Goal: Book appointment/travel/reservation

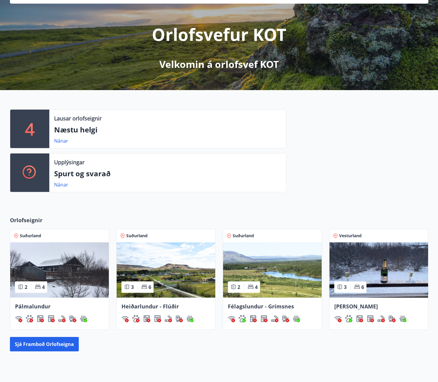
scroll to position [113, 0]
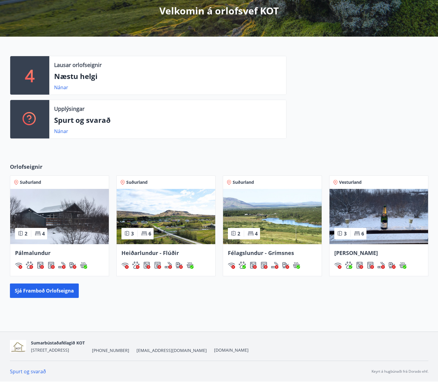
click at [294, 207] on img at bounding box center [272, 216] width 99 height 55
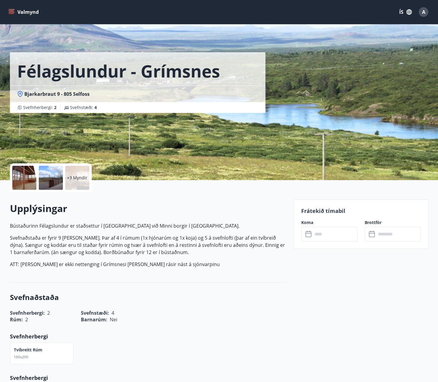
click at [321, 233] on input "text" at bounding box center [335, 234] width 45 height 15
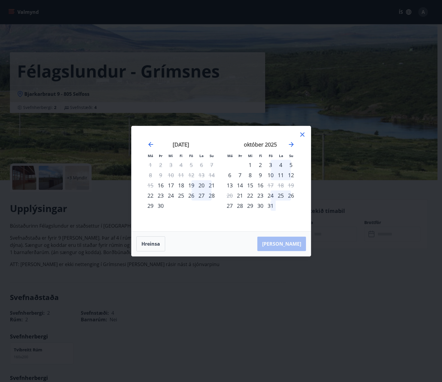
click at [190, 184] on div "19" at bounding box center [191, 185] width 10 height 10
click at [210, 186] on div "21" at bounding box center [212, 185] width 10 height 10
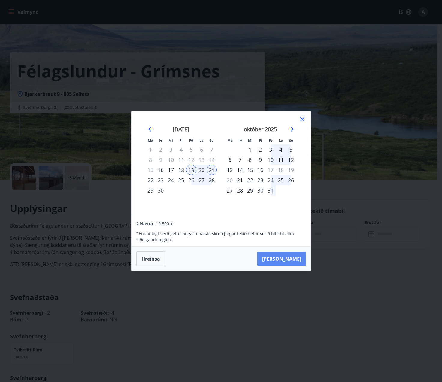
click at [295, 255] on button "Taka Frá" at bounding box center [282, 259] width 49 height 14
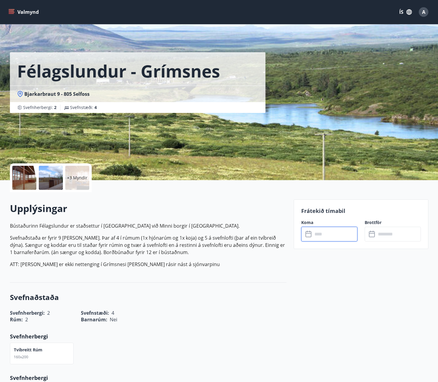
type input "******"
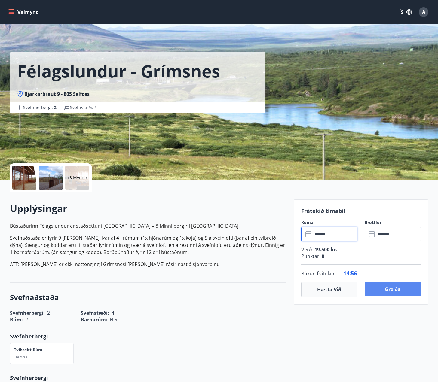
click at [382, 285] on button "Greiða" at bounding box center [393, 289] width 56 height 14
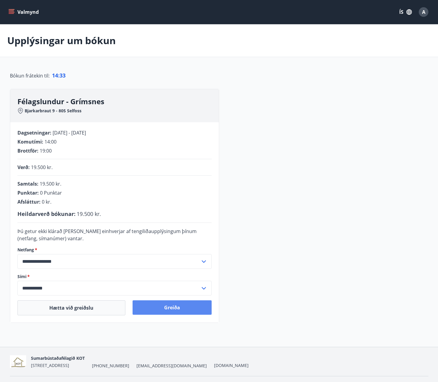
click at [169, 306] on button "Greiða" at bounding box center [172, 308] width 79 height 14
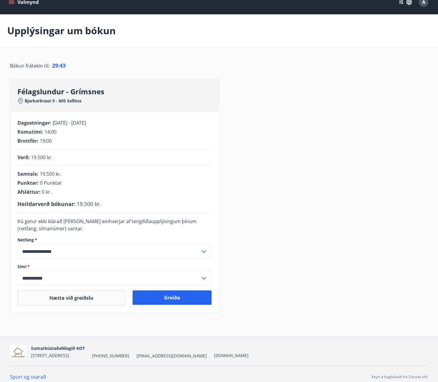
scroll to position [15, 0]
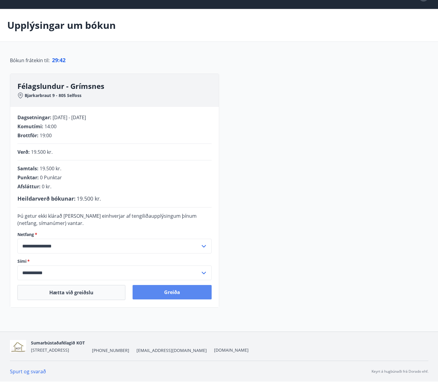
click at [181, 293] on button "Greiða" at bounding box center [172, 292] width 79 height 14
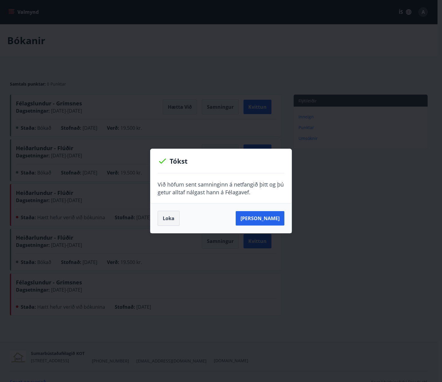
click at [171, 217] on button "Loka" at bounding box center [169, 218] width 22 height 15
